Goal: Task Accomplishment & Management: Manage account settings

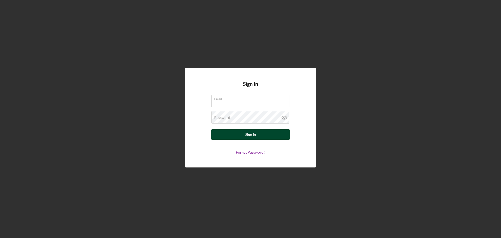
type input "[EMAIL_ADDRESS][DOMAIN_NAME]"
click at [243, 135] on button "Sign In" at bounding box center [250, 134] width 78 height 10
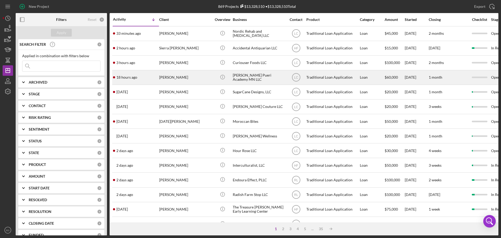
click at [176, 76] on div "[PERSON_NAME]" at bounding box center [185, 77] width 52 height 14
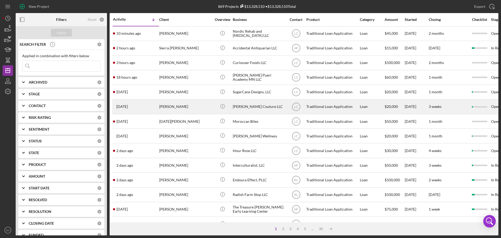
click at [174, 105] on div "[PERSON_NAME]" at bounding box center [185, 107] width 52 height 14
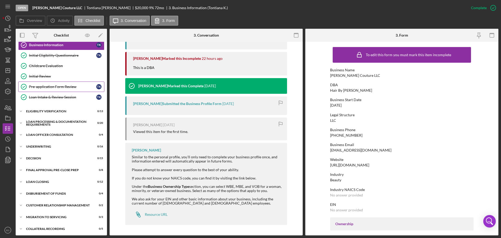
scroll to position [59, 0]
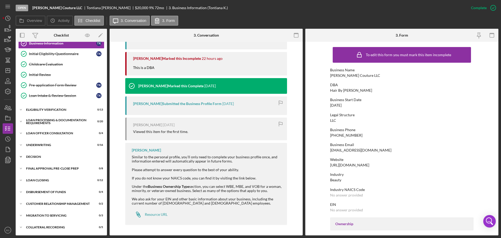
click at [48, 158] on div "Icon/Expander Decision 0 / 15" at bounding box center [61, 156] width 91 height 10
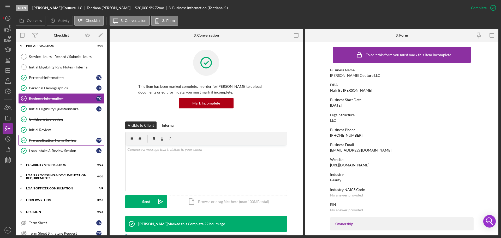
scroll to position [0, 0]
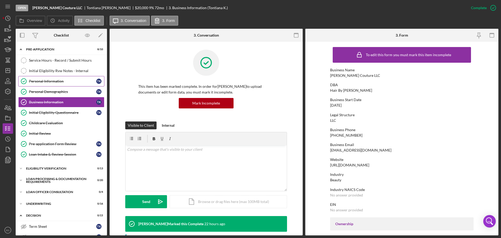
click at [45, 78] on link "Personal Information Personal Information T K" at bounding box center [61, 81] width 86 height 10
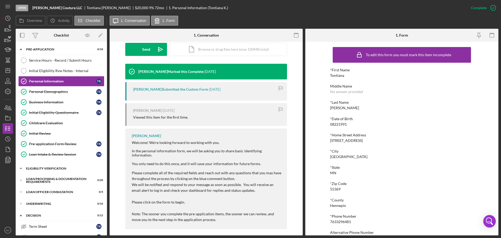
click at [65, 169] on div "Eligibility Verification" at bounding box center [63, 168] width 74 height 3
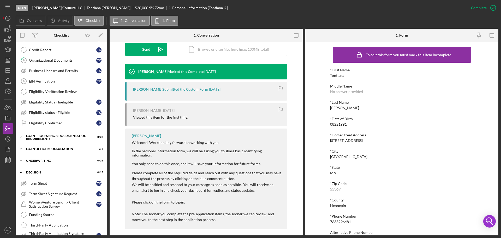
scroll to position [183, 0]
click at [62, 148] on div "Loan Officer Consultation" at bounding box center [63, 147] width 74 height 3
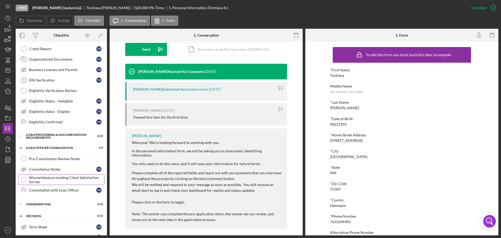
click at [67, 176] on div "WomenVenture Lending Client Satisfaction Survey" at bounding box center [66, 179] width 75 height 8
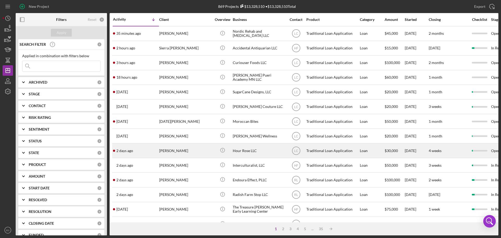
click at [173, 150] on div "[PERSON_NAME]" at bounding box center [185, 150] width 52 height 14
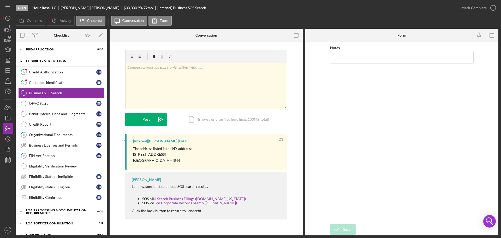
click at [61, 63] on div "Icon/Expander Eligibility Verification 0 / 13" at bounding box center [61, 61] width 91 height 11
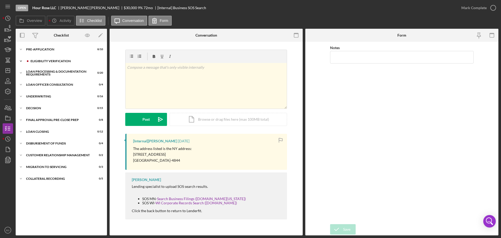
click at [61, 63] on div "Icon/Expander Eligibility Verification 0 / 13" at bounding box center [61, 61] width 91 height 10
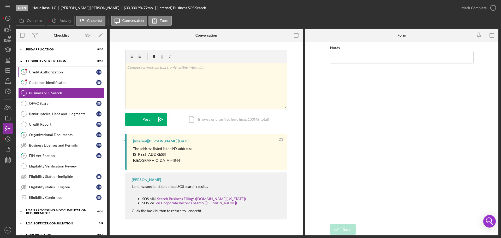
click at [58, 74] on div "Credit Authorization" at bounding box center [62, 72] width 67 height 4
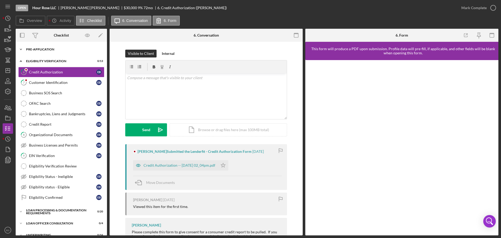
click at [51, 47] on div "Icon/Expander Pre-Application 8 / 10" at bounding box center [61, 49] width 91 height 10
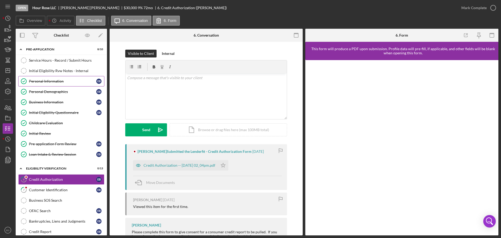
click at [53, 82] on div "Personal Information" at bounding box center [62, 81] width 67 height 4
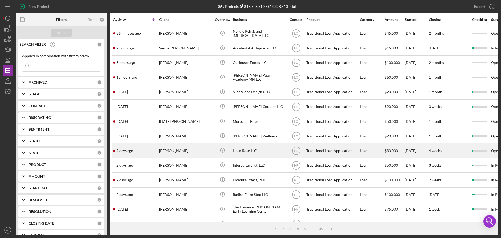
scroll to position [26, 0]
